Goal: Find specific page/section: Find specific page/section

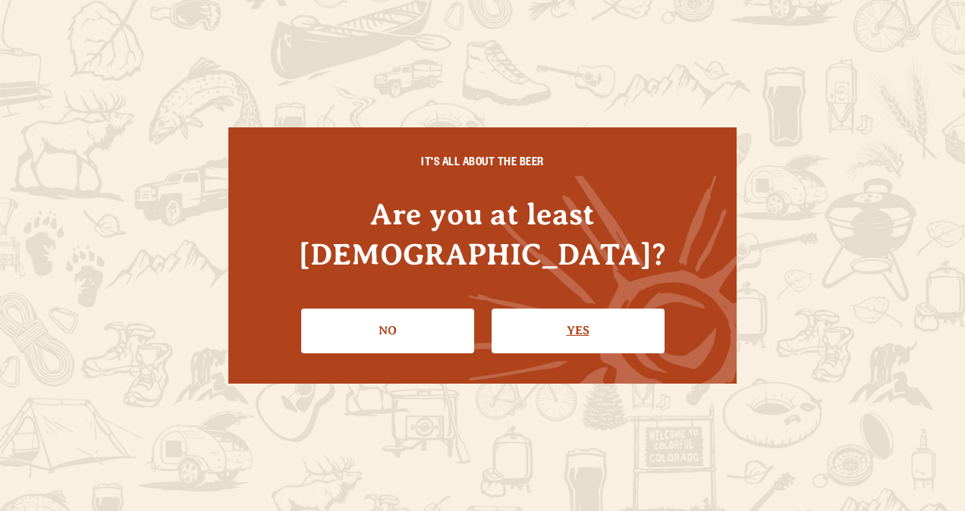
click at [551, 309] on link "Yes" at bounding box center [578, 331] width 173 height 44
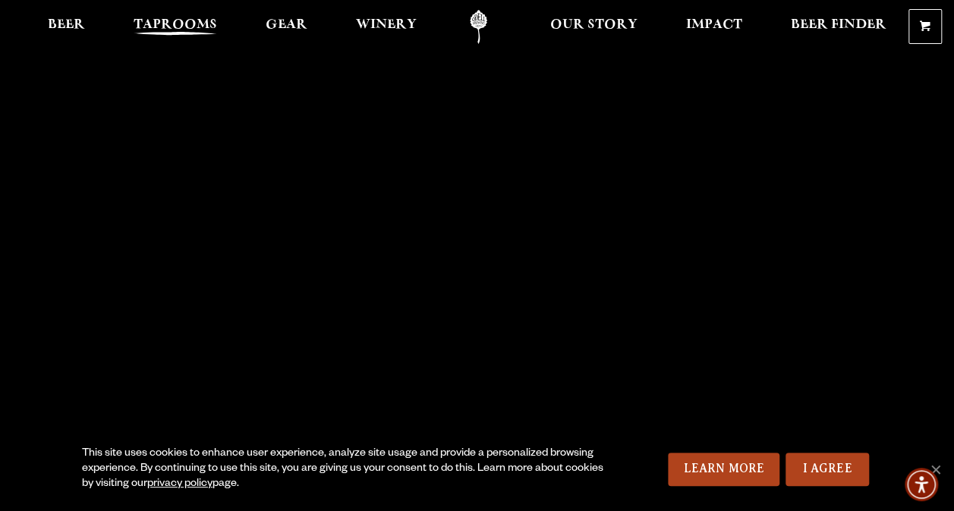
click at [178, 20] on span "Taprooms" at bounding box center [175, 25] width 83 height 12
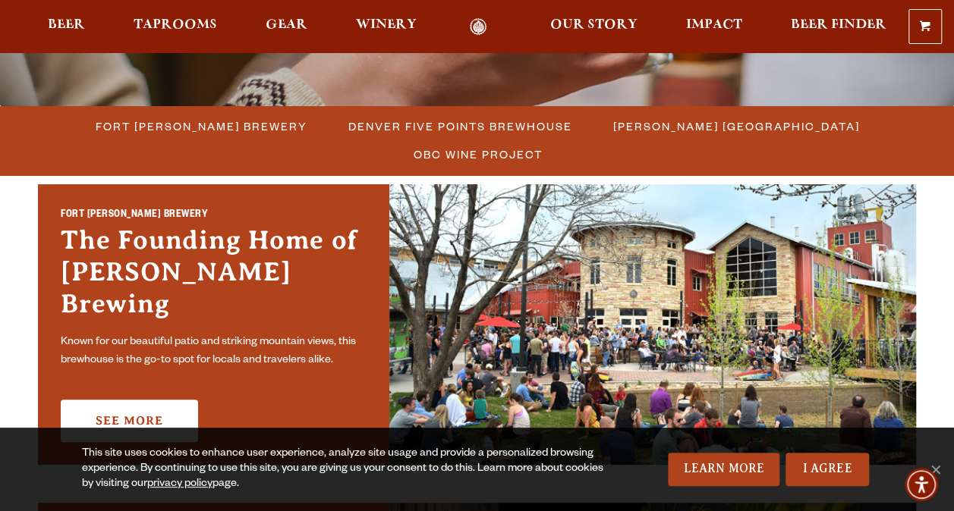
scroll to position [394, 0]
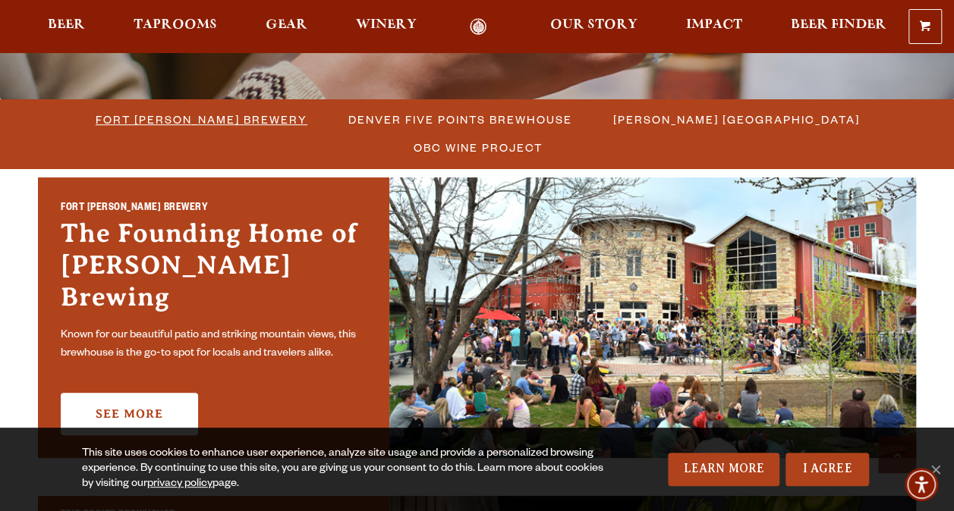
click at [110, 120] on span "Fort [PERSON_NAME] Brewery" at bounding box center [202, 120] width 212 height 22
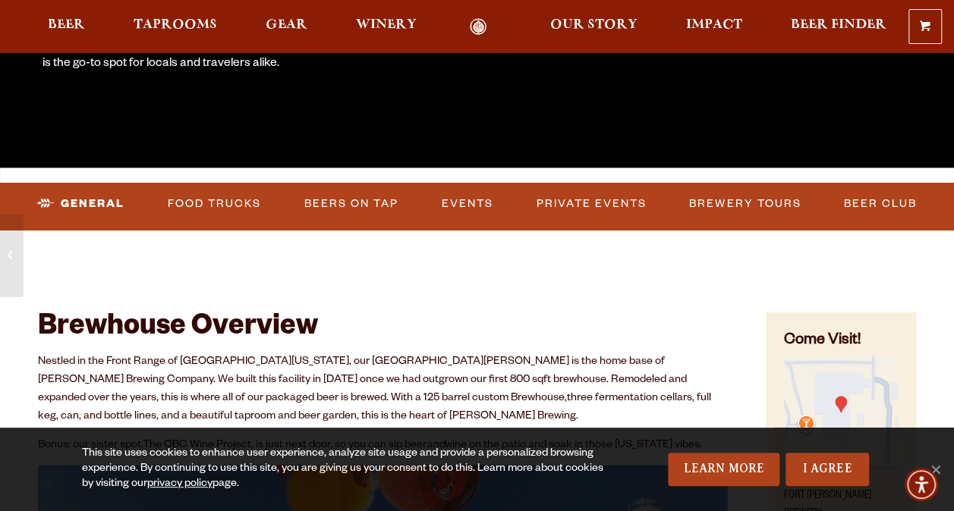
scroll to position [370, 0]
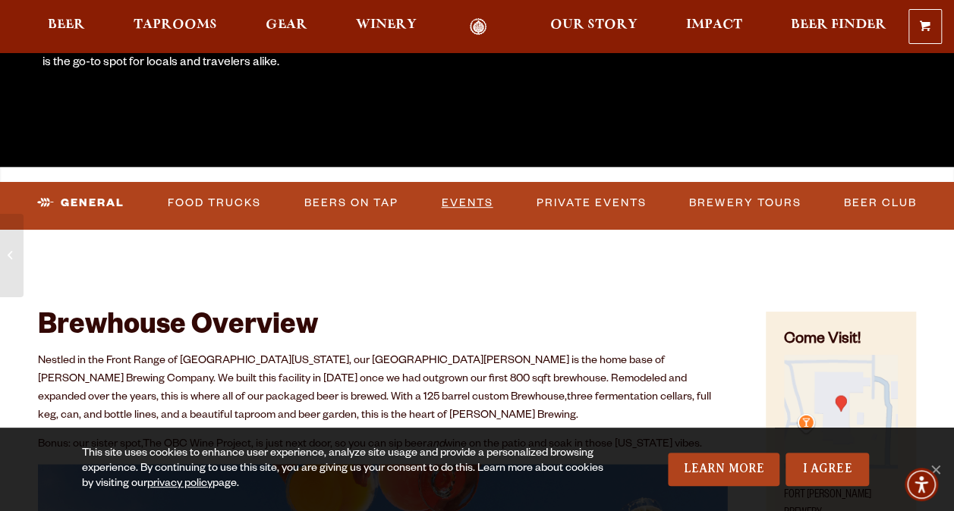
click at [468, 201] on link "Events" at bounding box center [468, 203] width 64 height 35
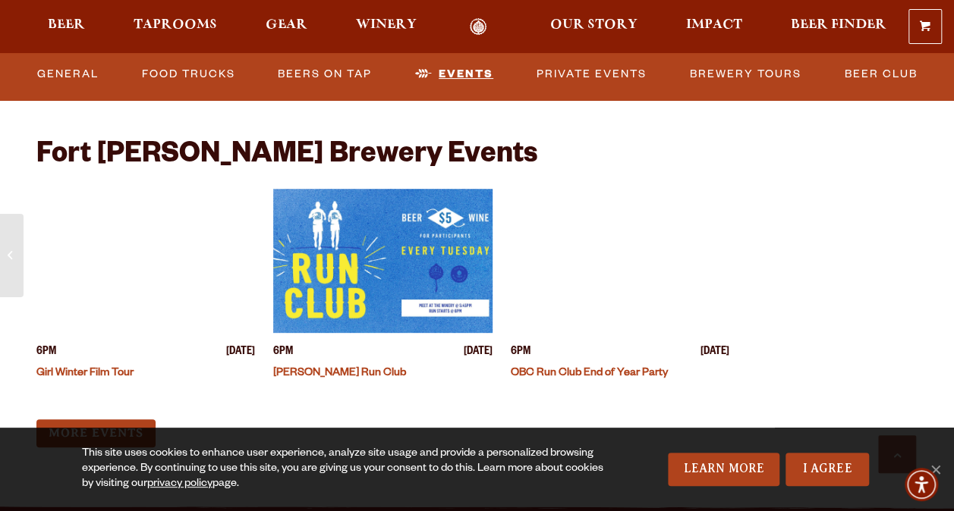
scroll to position [5914, 0]
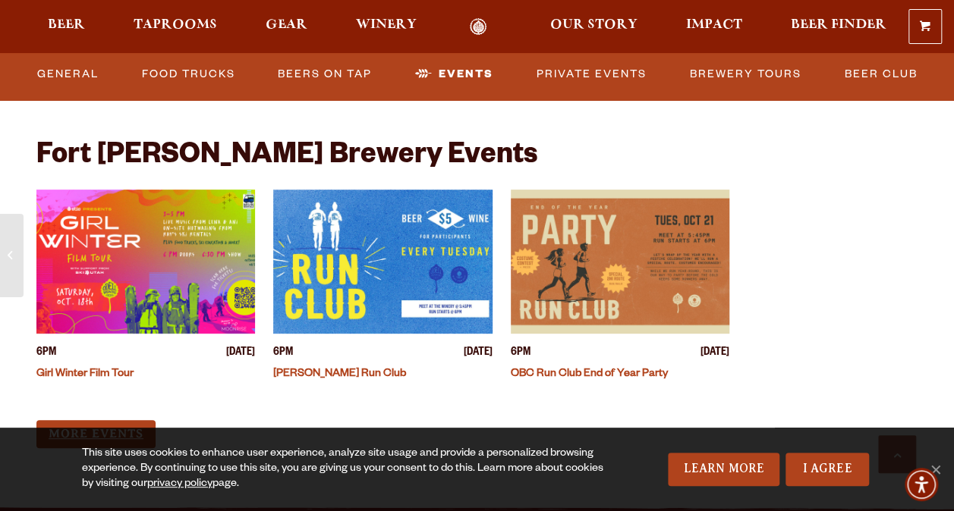
click at [114, 420] on link "More Events" at bounding box center [95, 434] width 119 height 28
